Goal: Task Accomplishment & Management: Use online tool/utility

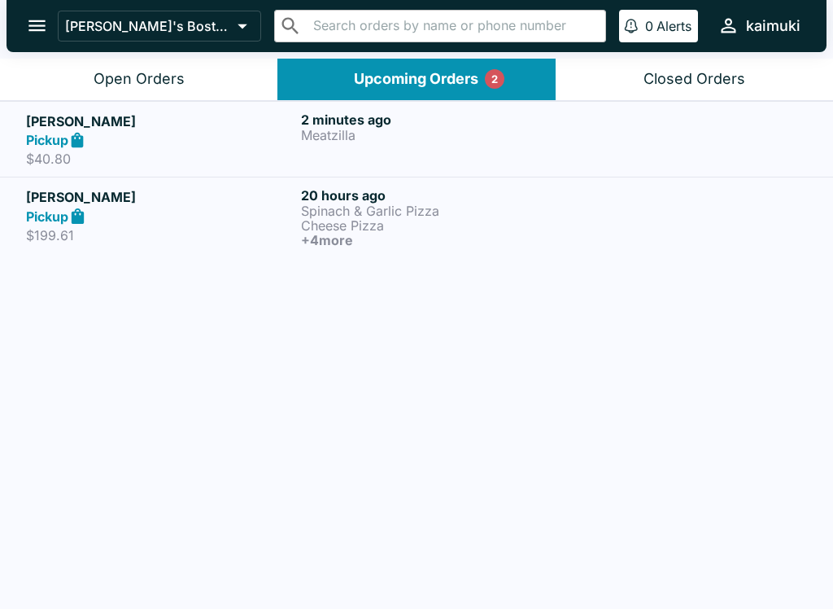
click at [422, 116] on h6 "2 minutes ago" at bounding box center [435, 119] width 269 height 16
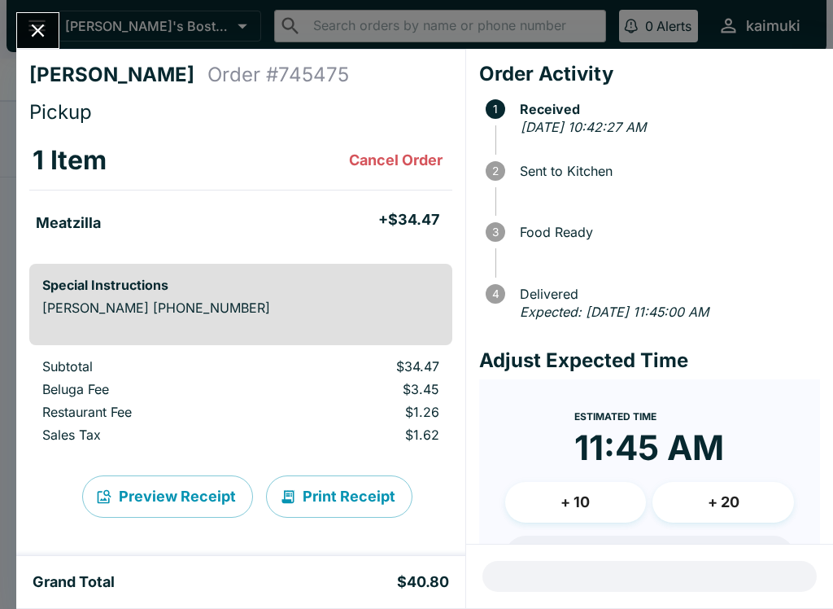
click at [41, 37] on icon "Close" at bounding box center [38, 31] width 22 height 22
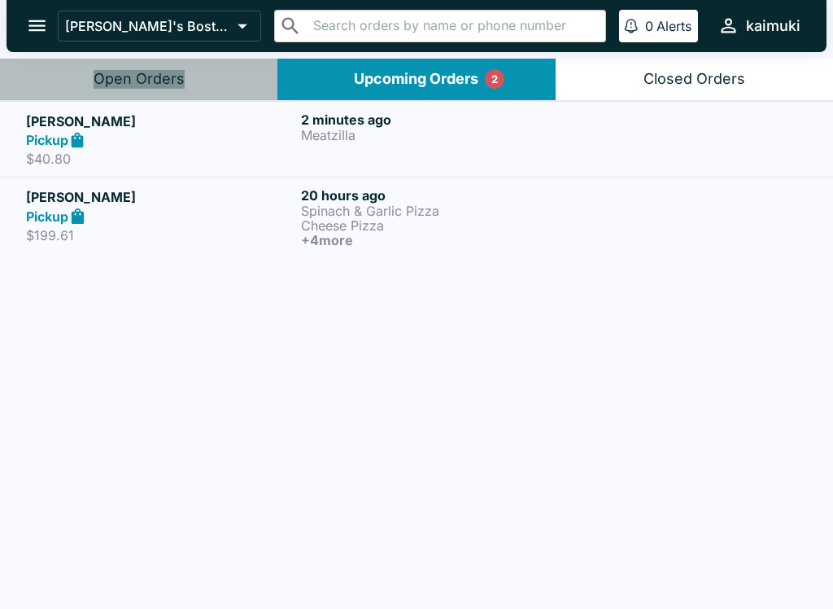
click at [184, 80] on button "Open Orders" at bounding box center [139, 80] width 278 height 42
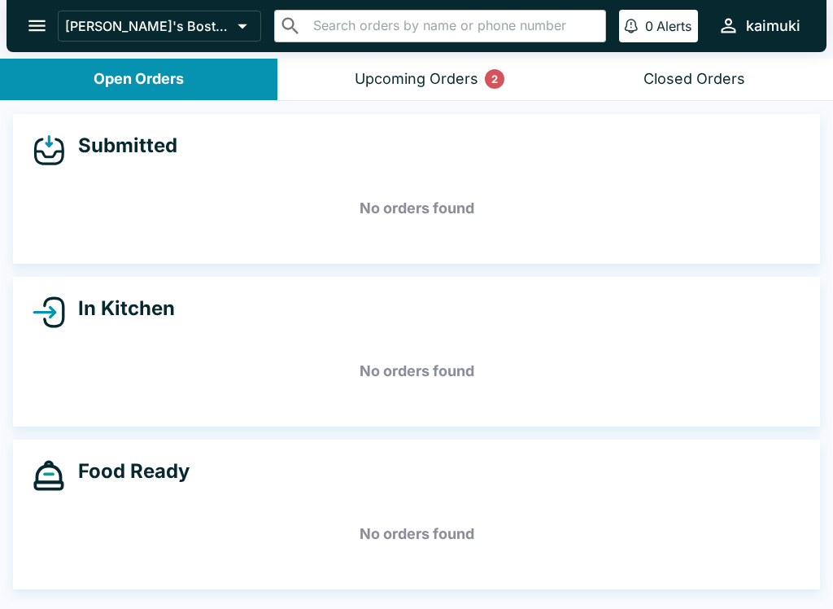
click at [404, 98] on button "Upcoming Orders 2" at bounding box center [417, 80] width 278 height 42
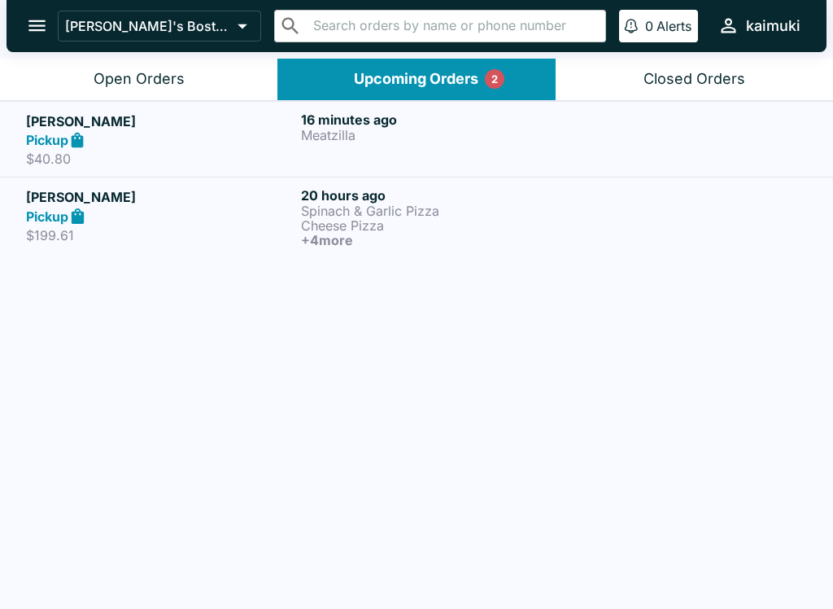
click at [344, 139] on p "Meatzilla" at bounding box center [435, 135] width 269 height 15
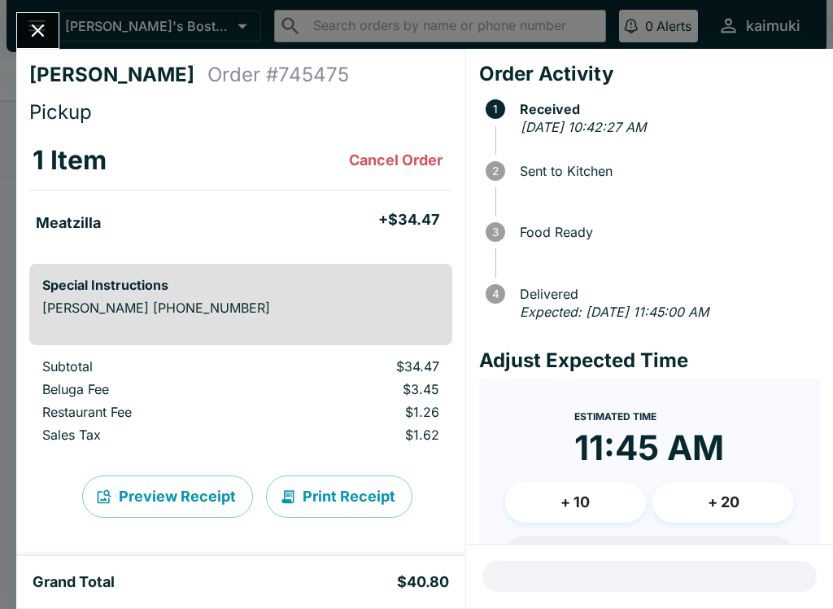
click at [39, 26] on icon "Close" at bounding box center [38, 31] width 22 height 22
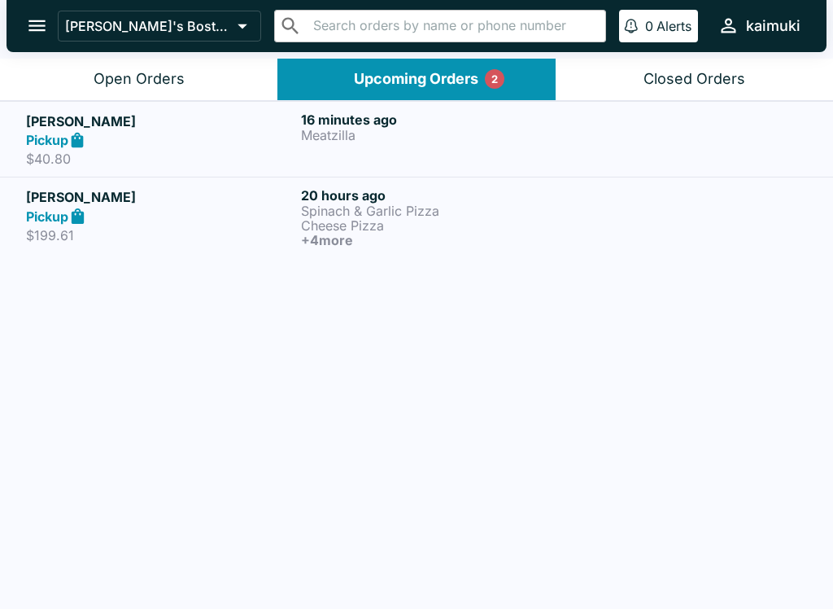
click at [151, 229] on p "$199.61" at bounding box center [160, 235] width 269 height 16
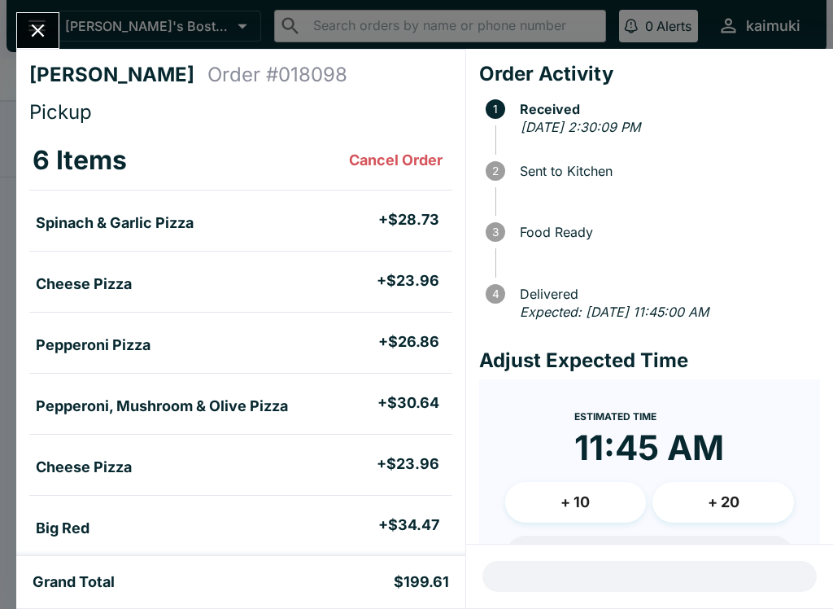
scroll to position [-1, 0]
click at [50, 24] on button "Close" at bounding box center [38, 30] width 42 height 35
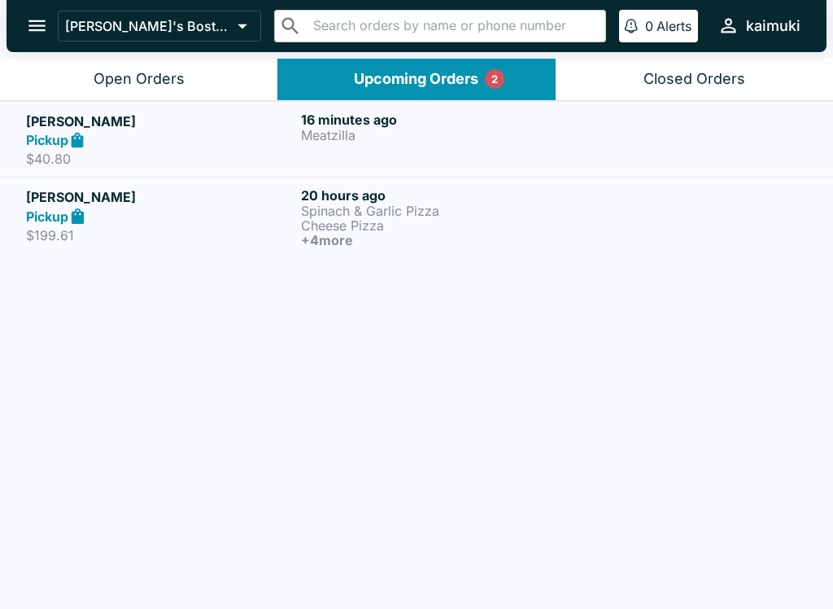
click at [191, 137] on div "Pickup" at bounding box center [160, 140] width 269 height 19
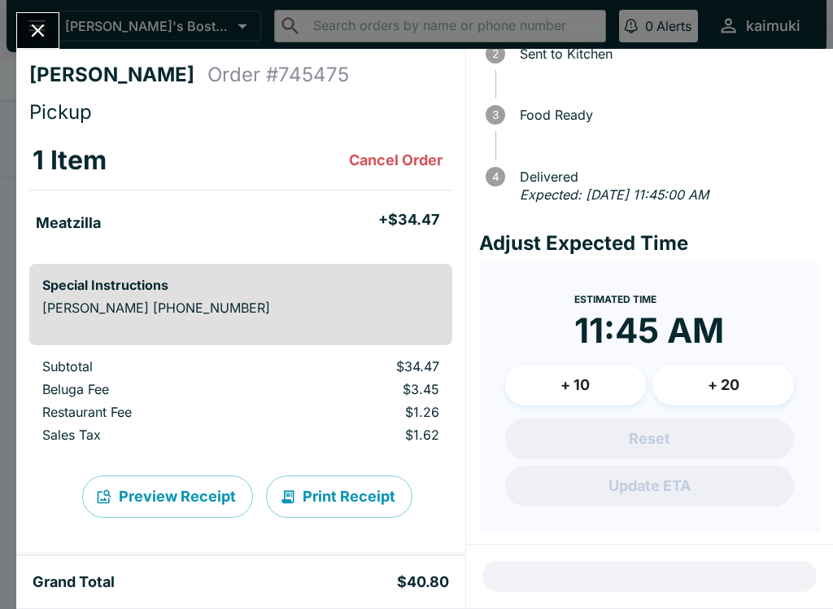
scroll to position [116, 0]
click at [43, 29] on icon "Close" at bounding box center [38, 31] width 22 height 22
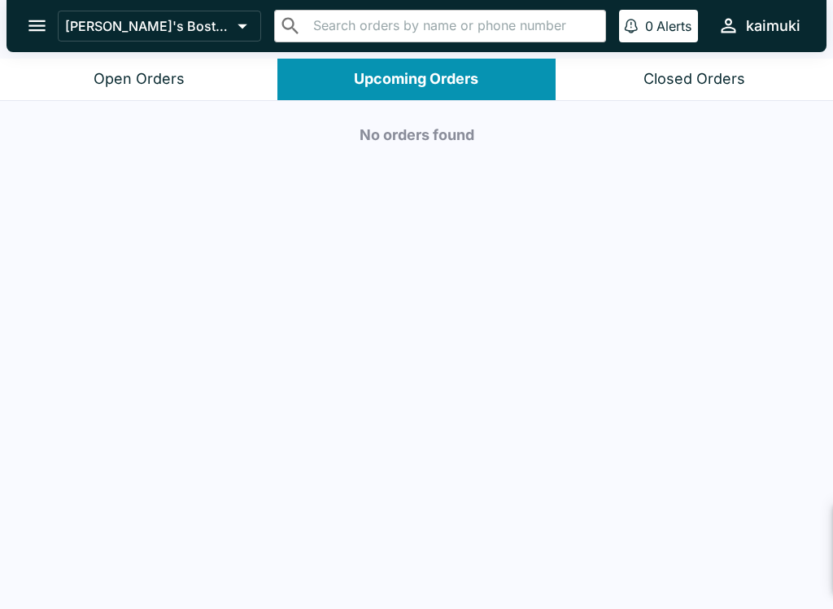
click at [146, 89] on button "Open Orders" at bounding box center [139, 80] width 278 height 42
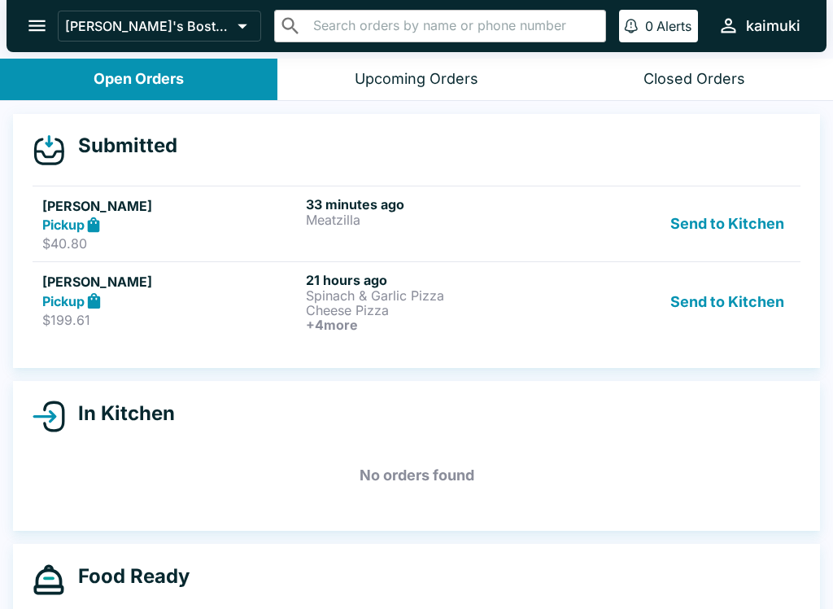
click at [469, 216] on p "Meatzilla" at bounding box center [434, 219] width 257 height 15
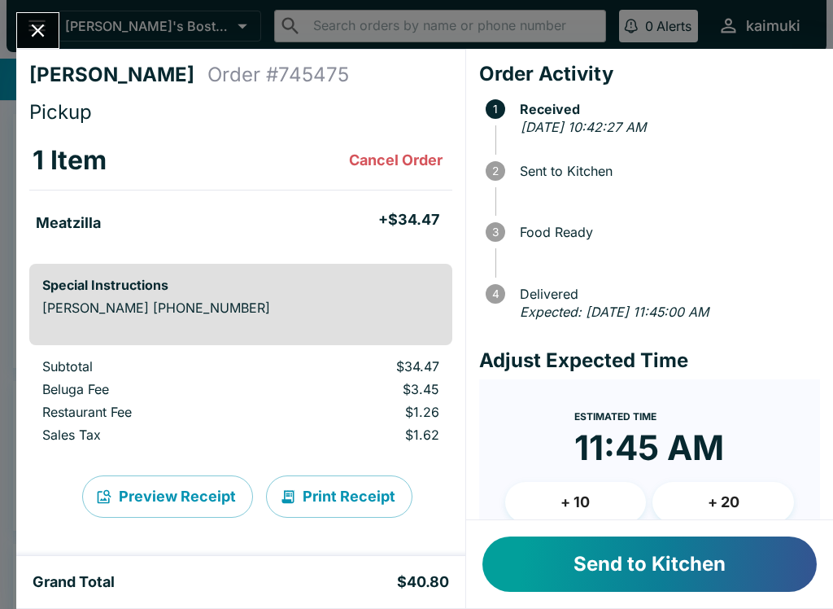
click at [621, 559] on button "Send to Kitchen" at bounding box center [650, 563] width 334 height 55
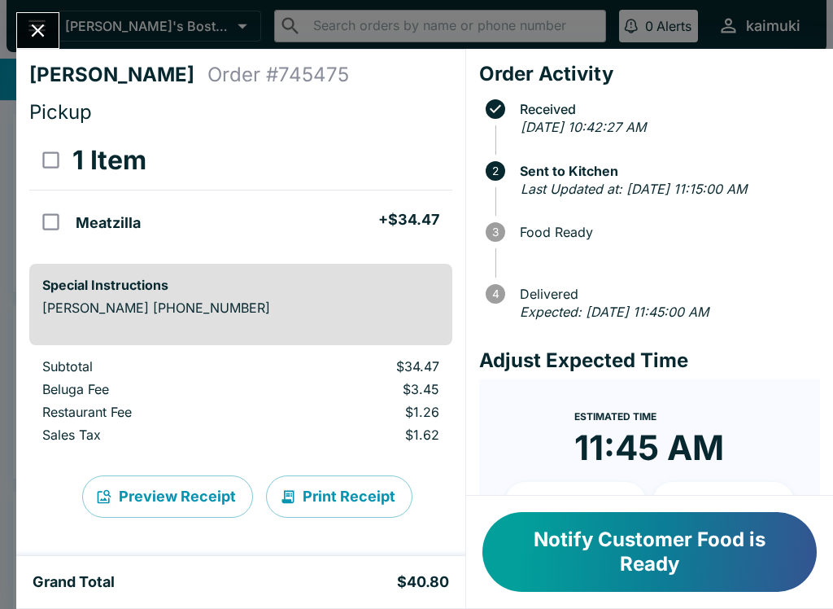
click at [48, 33] on icon "Close" at bounding box center [38, 31] width 22 height 22
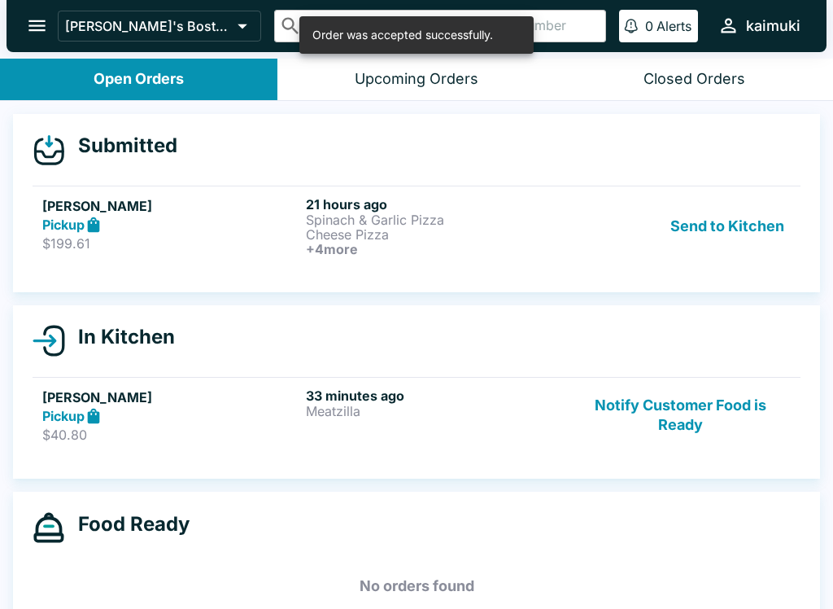
click at [306, 429] on div "33 minutes ago Meatzilla" at bounding box center [434, 415] width 257 height 56
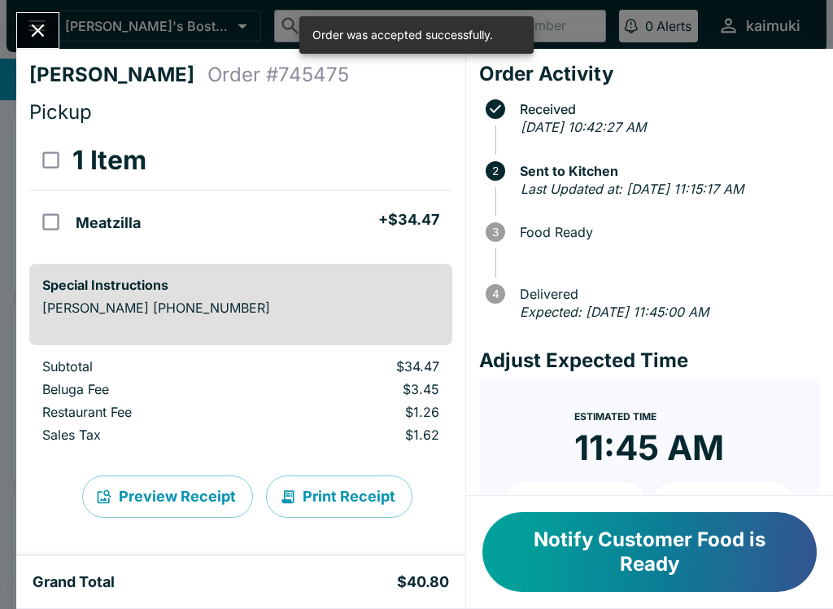
click at [592, 559] on button "Notify Customer Food is Ready" at bounding box center [650, 552] width 334 height 80
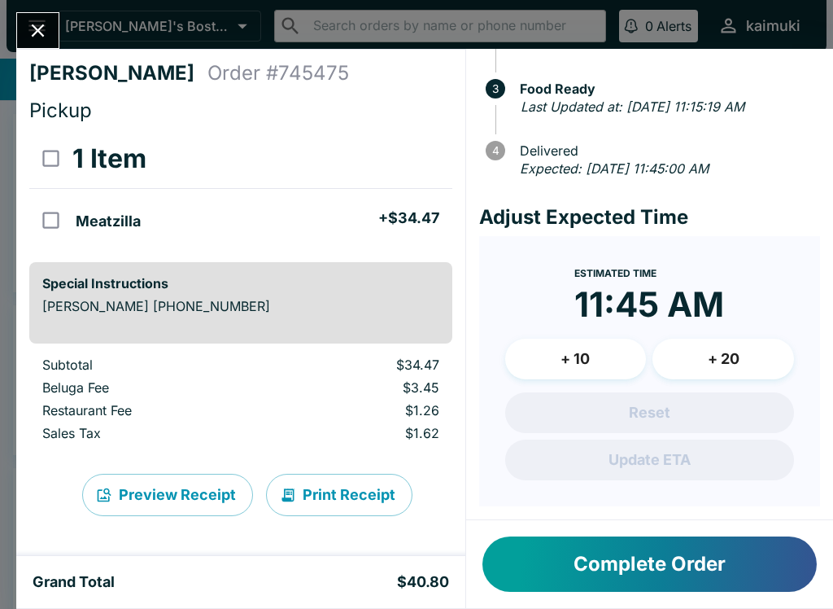
scroll to position [161, 0]
click at [33, 20] on icon "Close" at bounding box center [38, 31] width 22 height 22
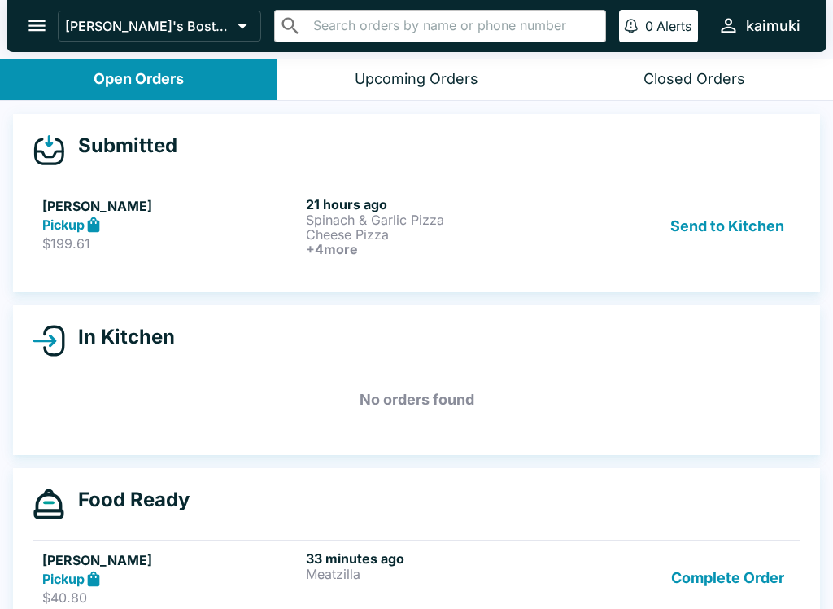
click at [500, 219] on p "Spinach & Garlic Pizza" at bounding box center [434, 219] width 257 height 15
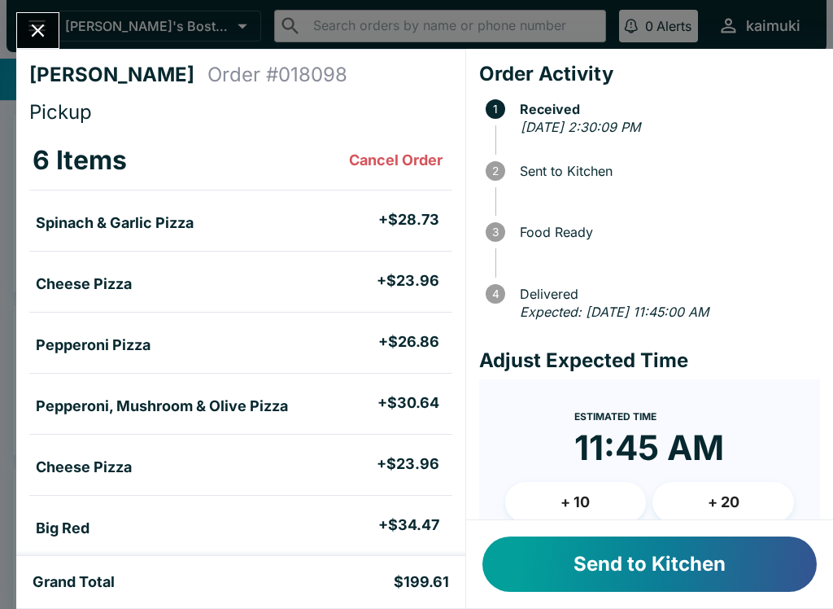
click at [564, 575] on button "Send to Kitchen" at bounding box center [650, 563] width 334 height 55
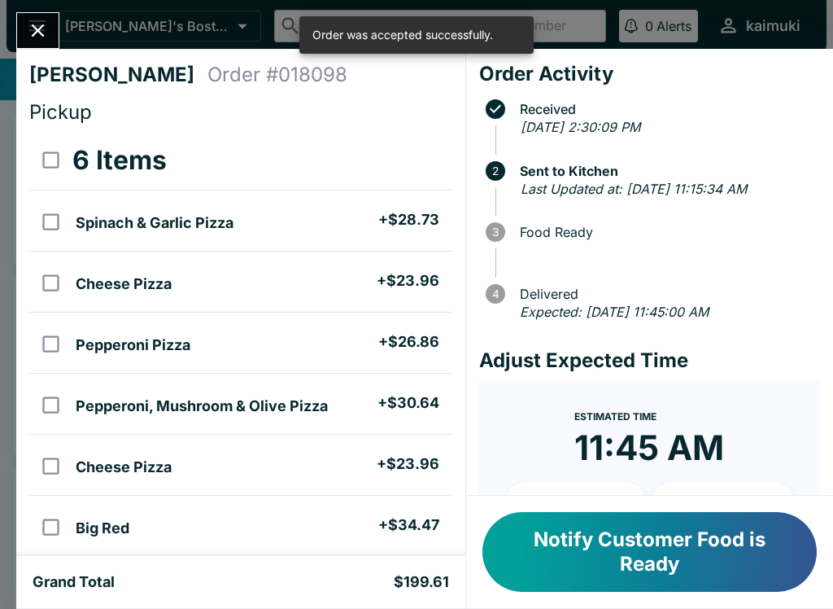
click at [43, 36] on icon "Close" at bounding box center [38, 30] width 13 height 13
